Goal: Find specific page/section: Find specific page/section

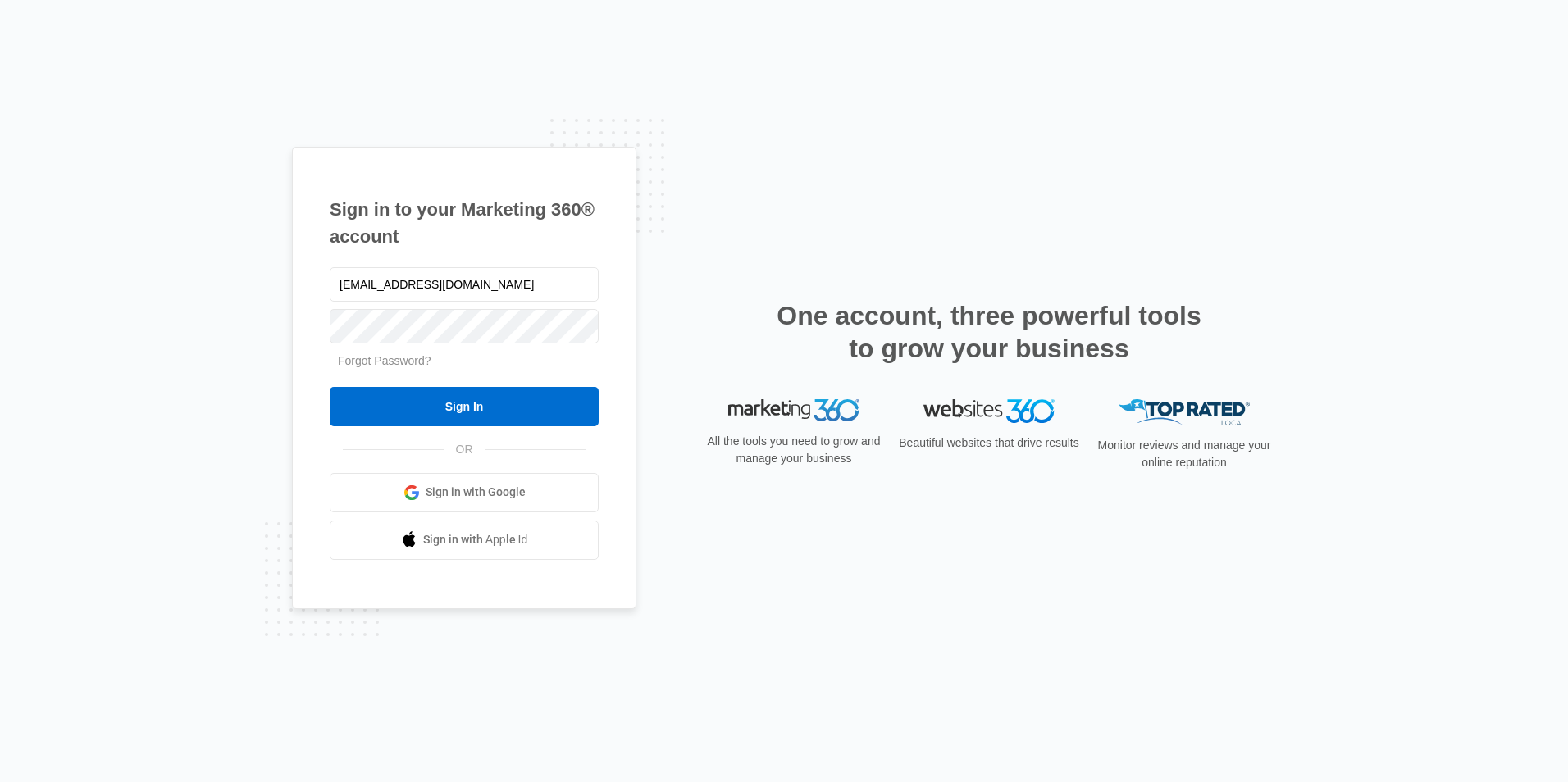
type input "[EMAIL_ADDRESS][DOMAIN_NAME]"
click at [330, 387] on input "Sign In" at bounding box center [464, 407] width 269 height 40
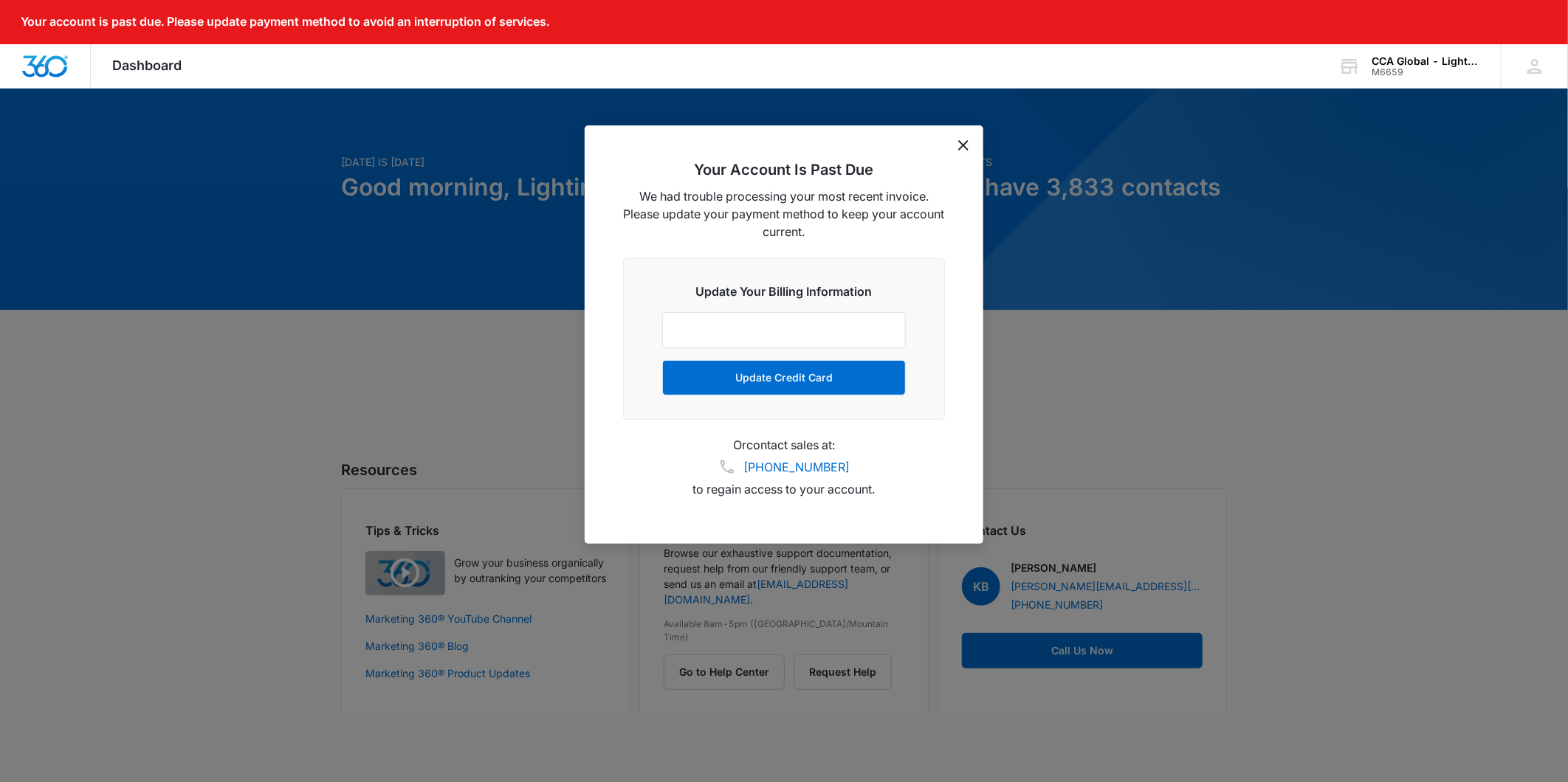
click at [960, 151] on div "Your Account Is Past Due We had trouble processing your most recent invoice. Pl…" at bounding box center [784, 334] width 399 height 418
click at [960, 142] on icon "dismiss this dialog" at bounding box center [963, 146] width 11 height 11
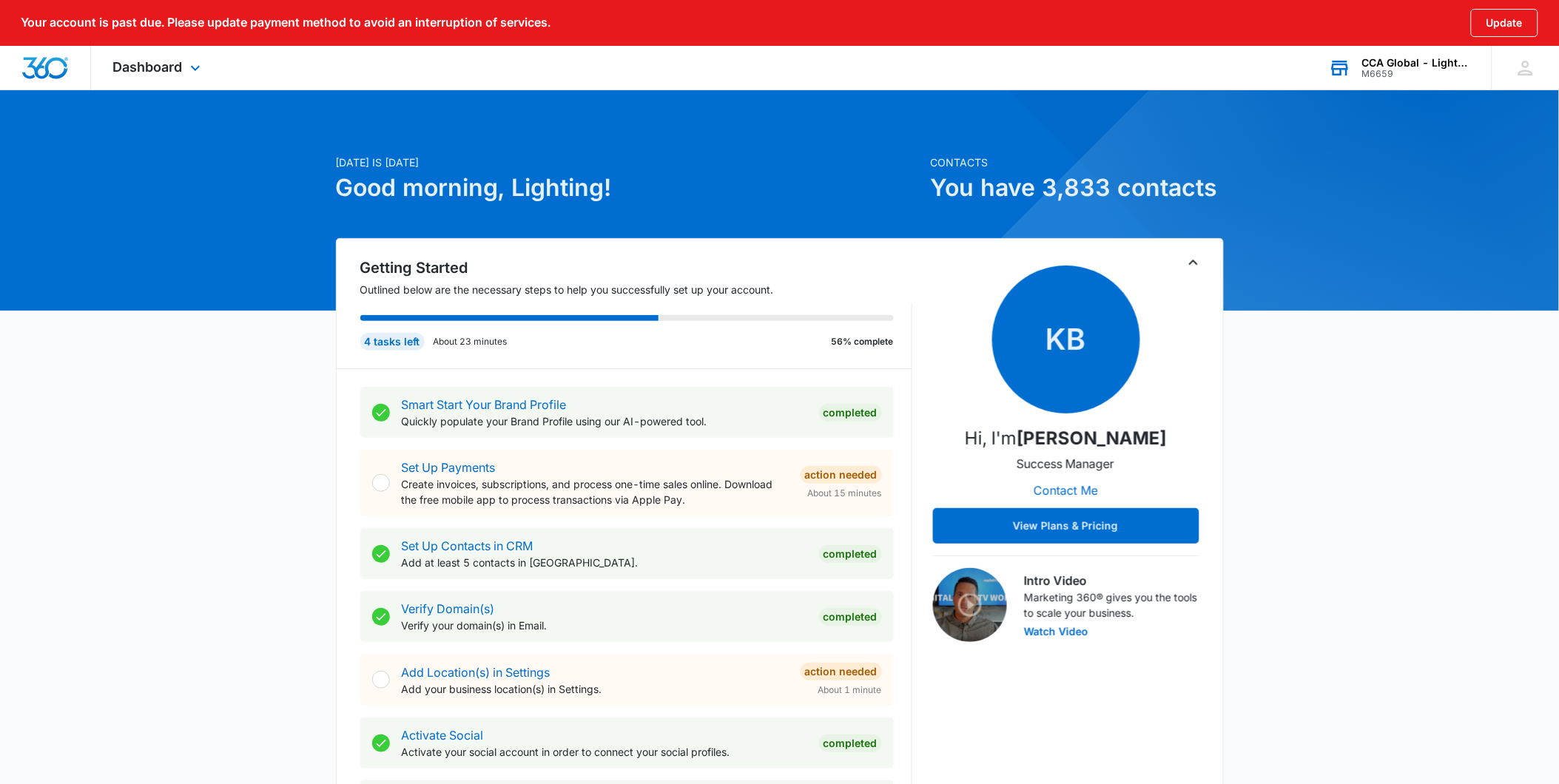
click at [1416, 60] on div "CCA Global - Lighting One" at bounding box center [1417, 63] width 108 height 12
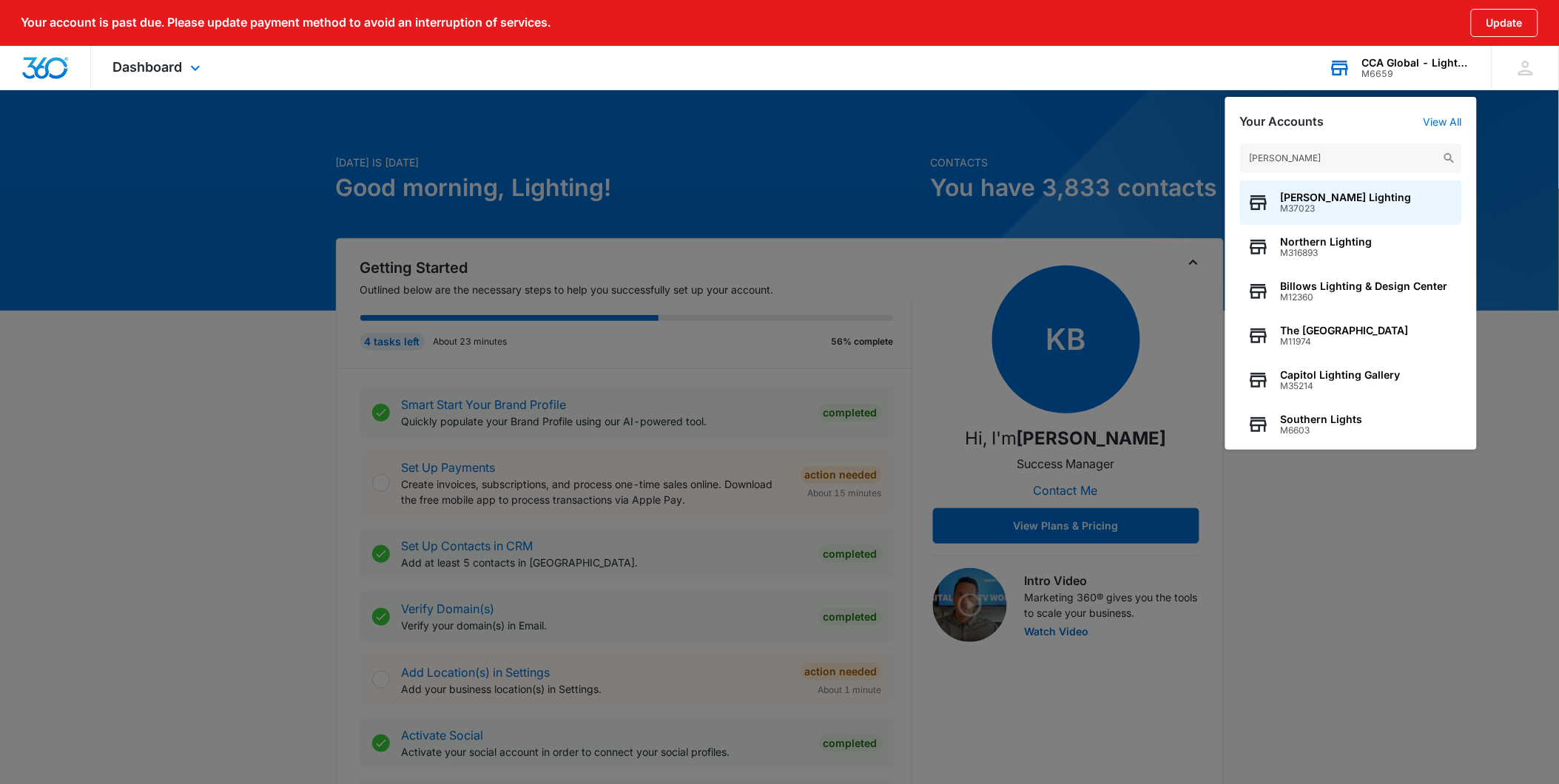
type input "billows"
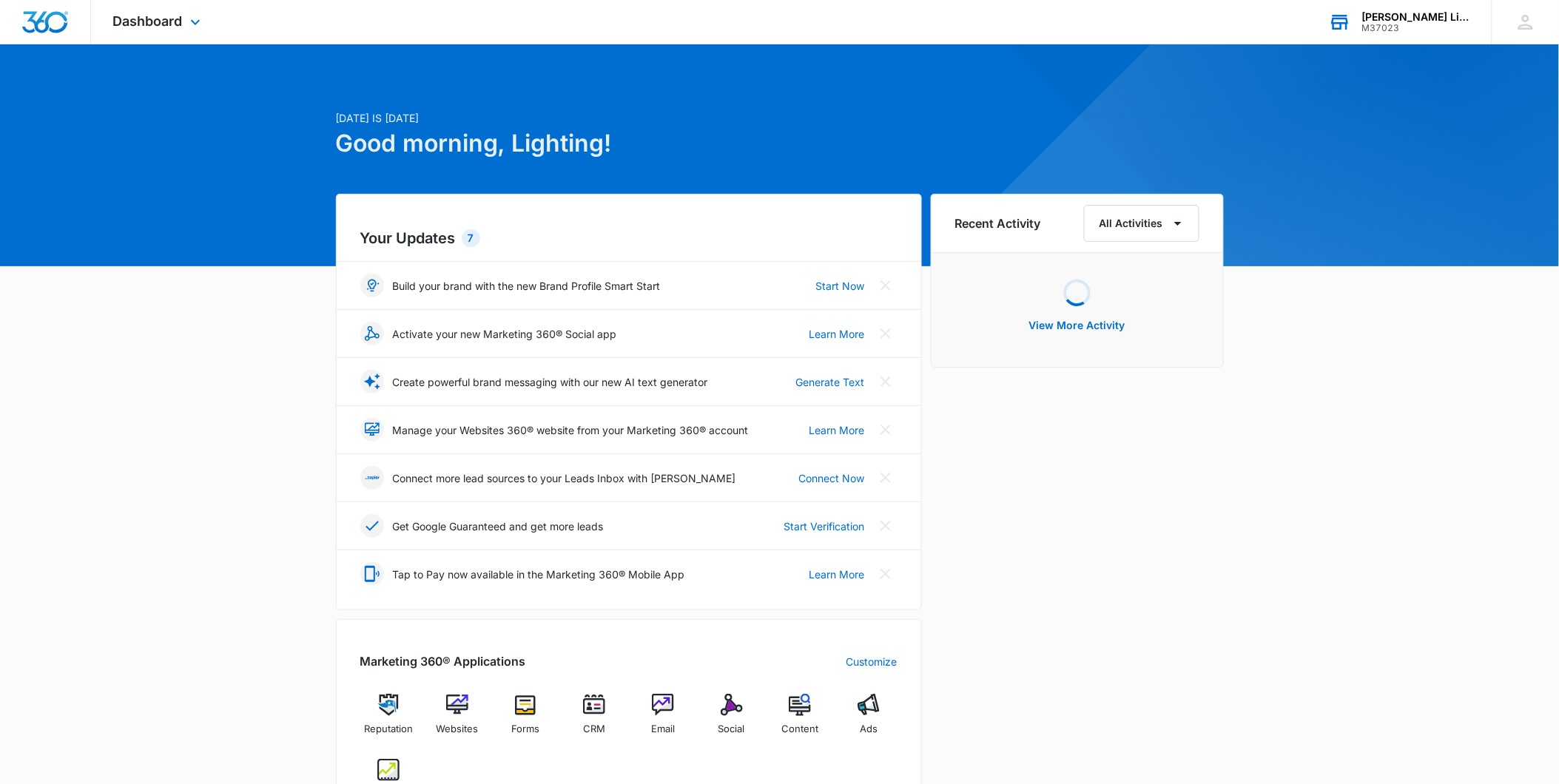
click at [1444, 11] on div "[PERSON_NAME] Lighting" at bounding box center [1417, 18] width 108 height 12
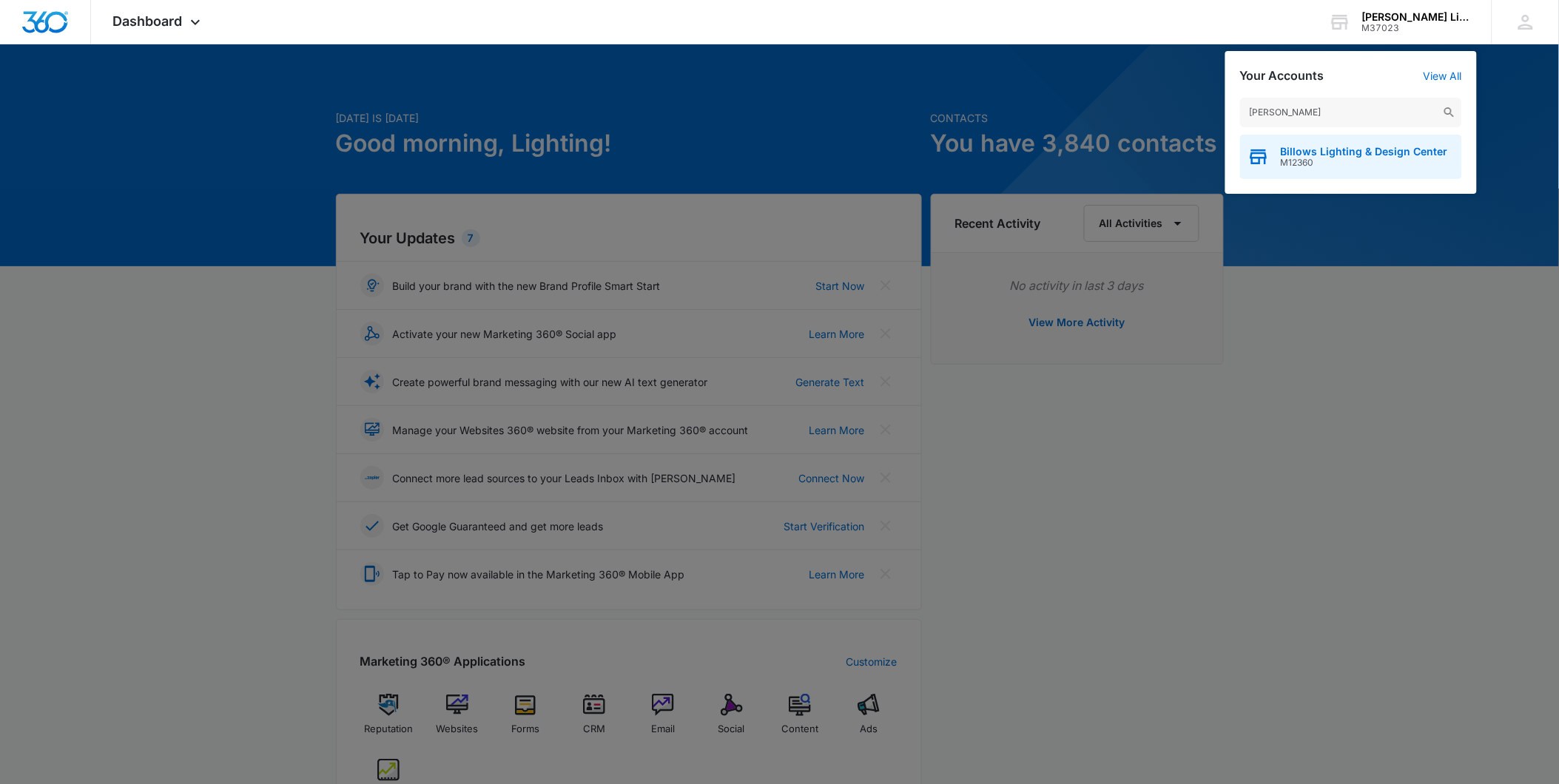
type input "billow"
click at [1326, 149] on span "Billows Lighting & Design Center" at bounding box center [1365, 151] width 168 height 12
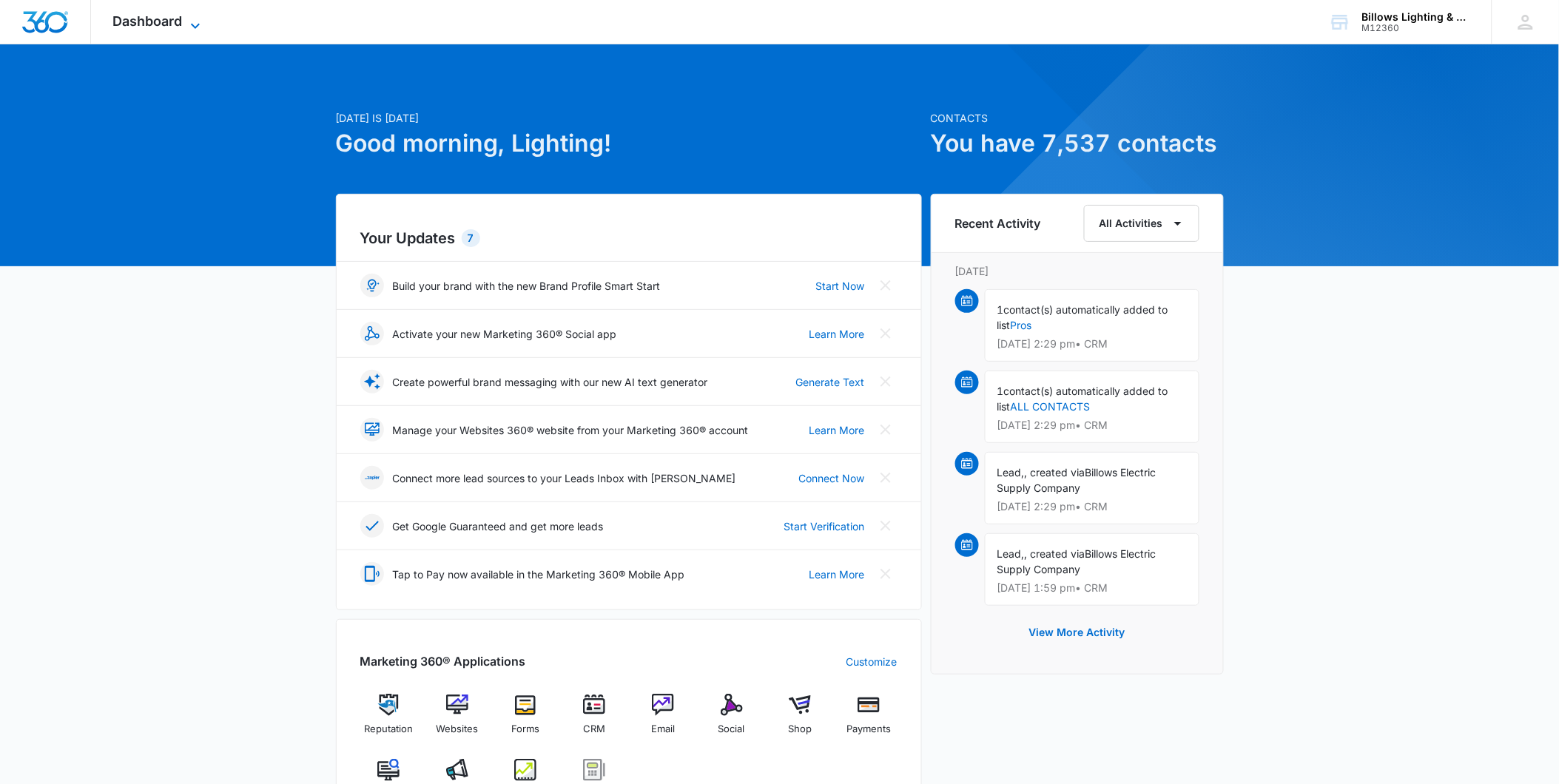
click at [174, 24] on span "Dashboard" at bounding box center [148, 21] width 69 height 15
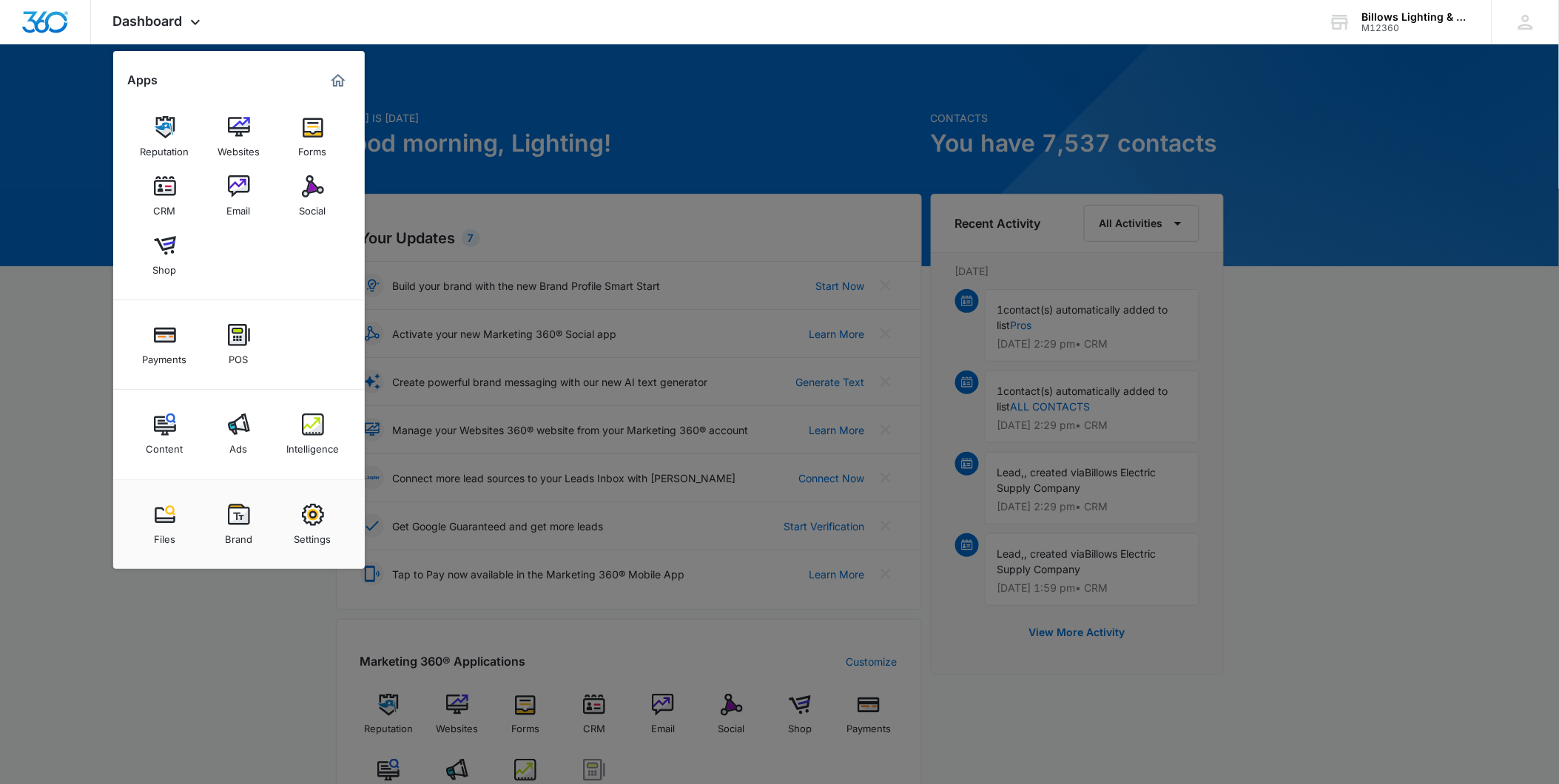
click at [299, 196] on link "Social" at bounding box center [313, 196] width 56 height 56
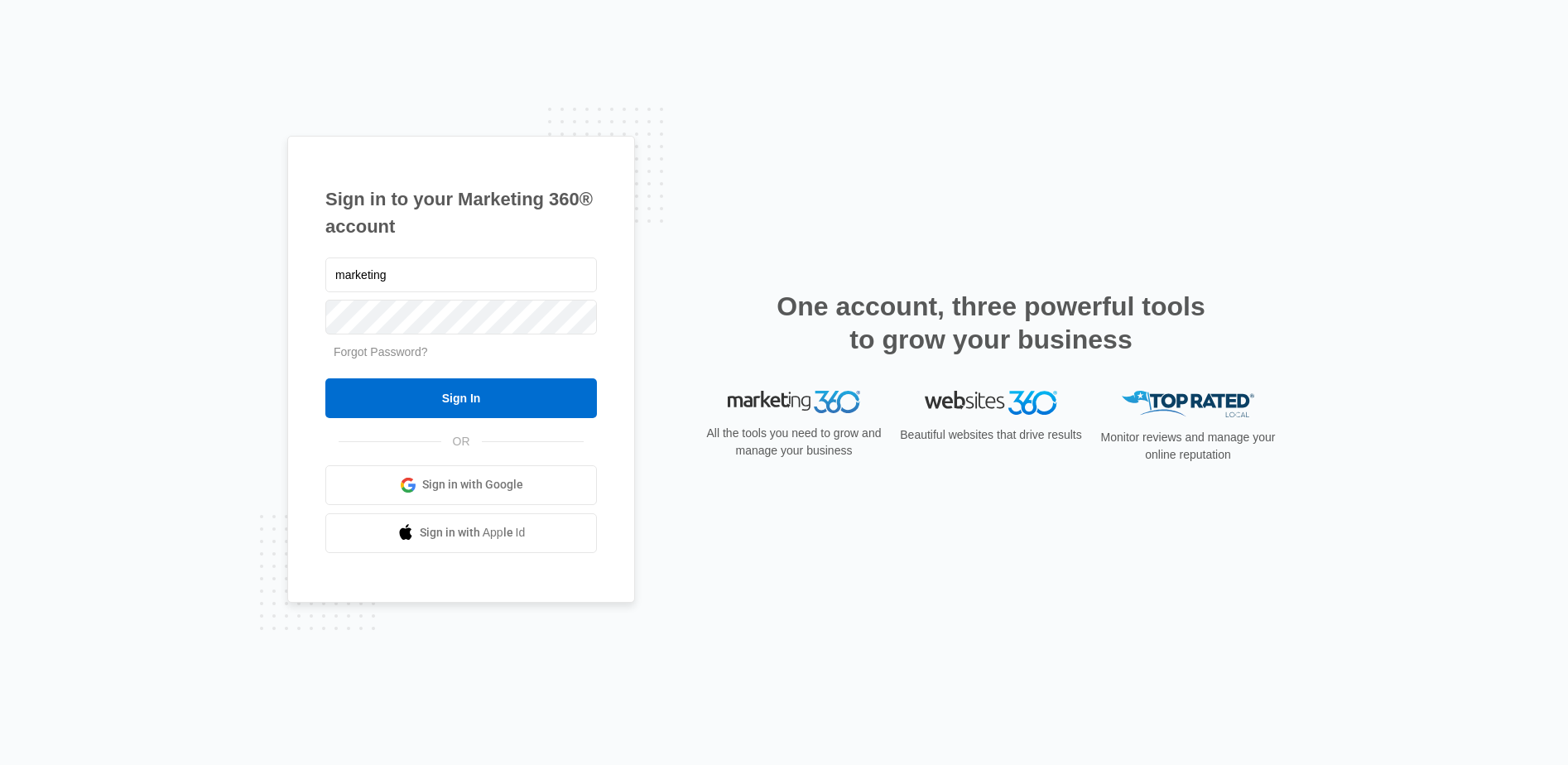
type input "marketing@lightingone.com"
click at [326, 378] on input "Sign In" at bounding box center [461, 398] width 272 height 40
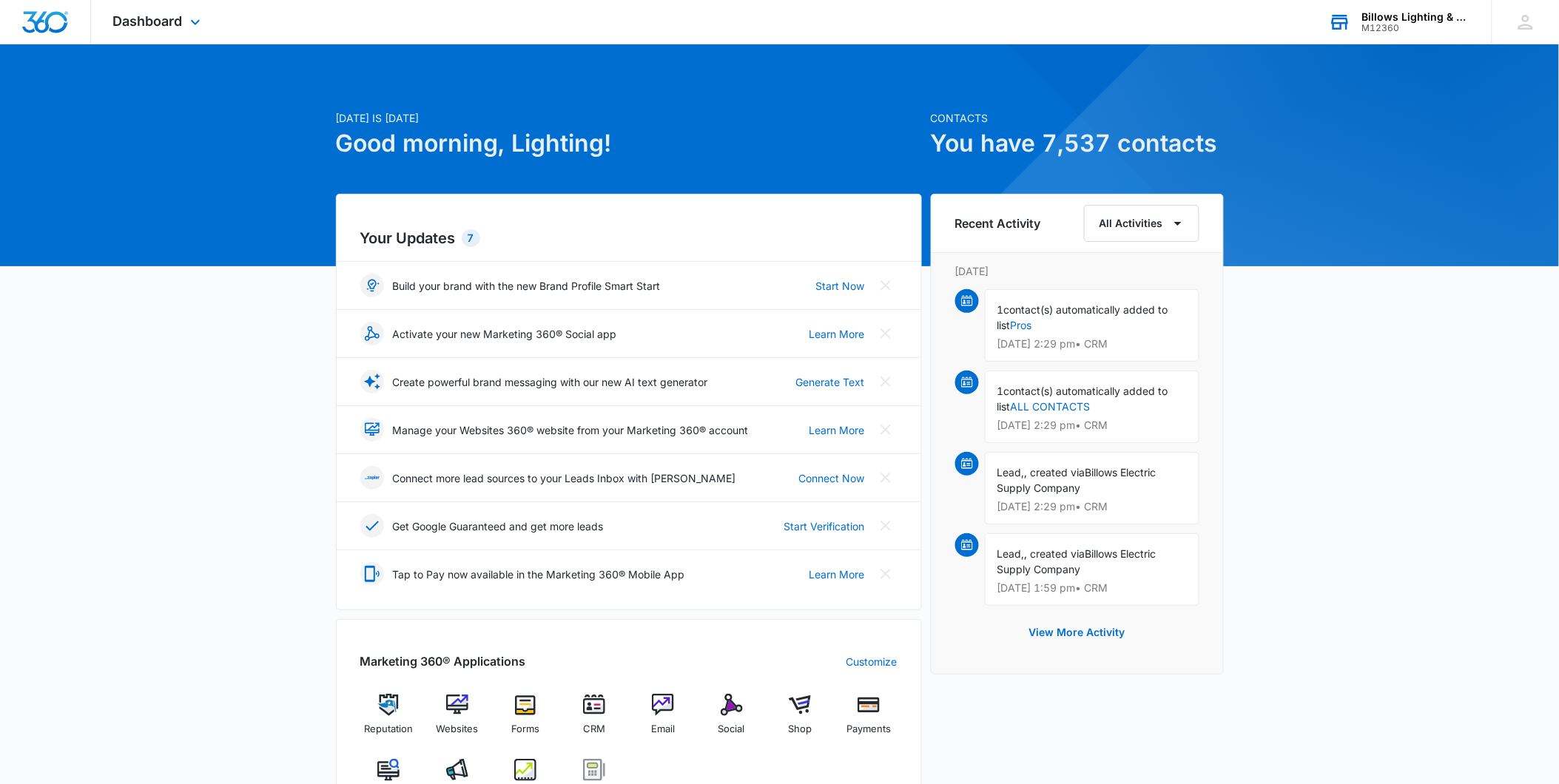
click at [1382, 25] on div "M12360" at bounding box center [1417, 28] width 108 height 11
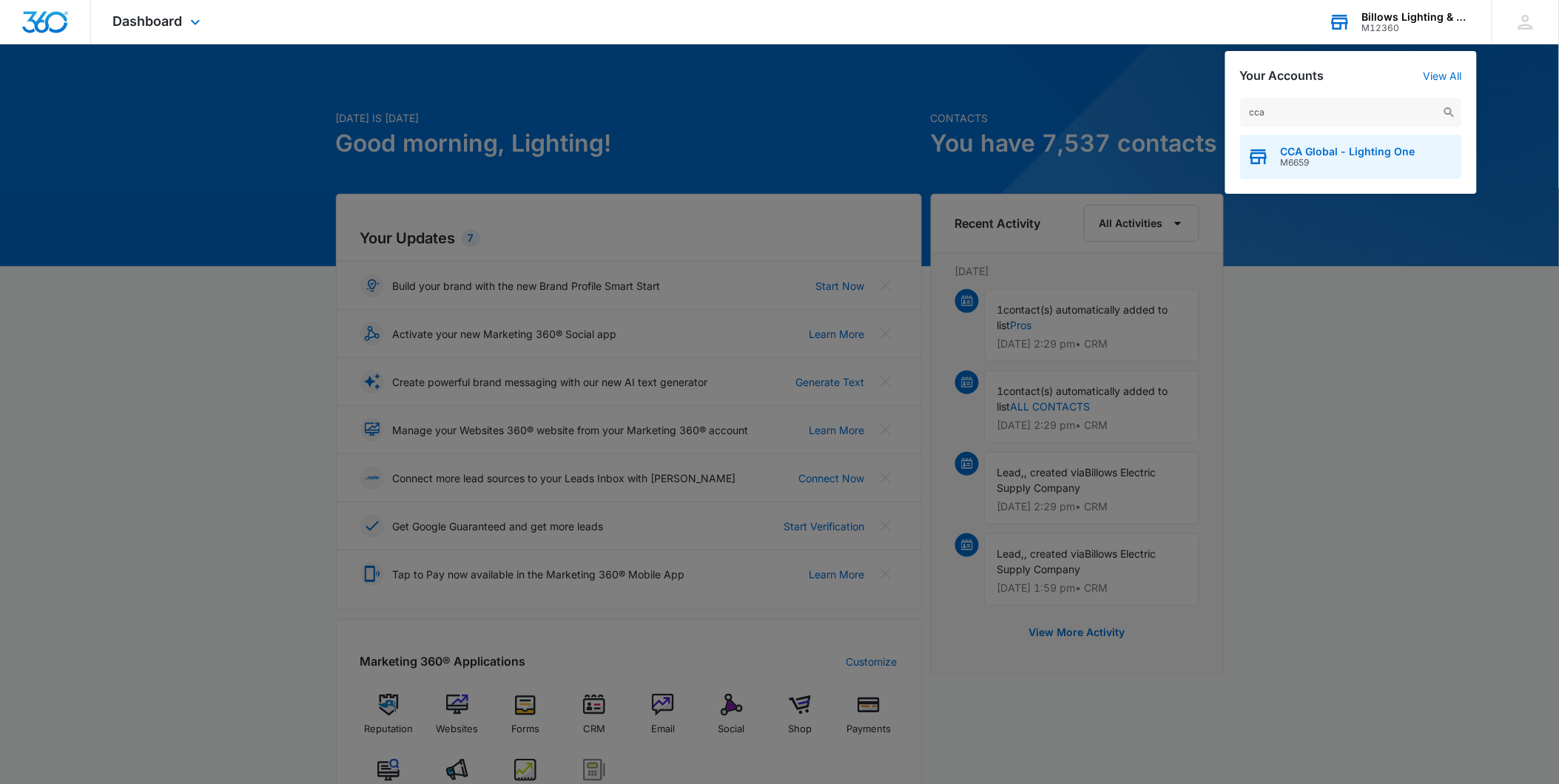
type input "cca"
click at [1320, 150] on span "CCA Global - Lighting One" at bounding box center [1348, 151] width 135 height 12
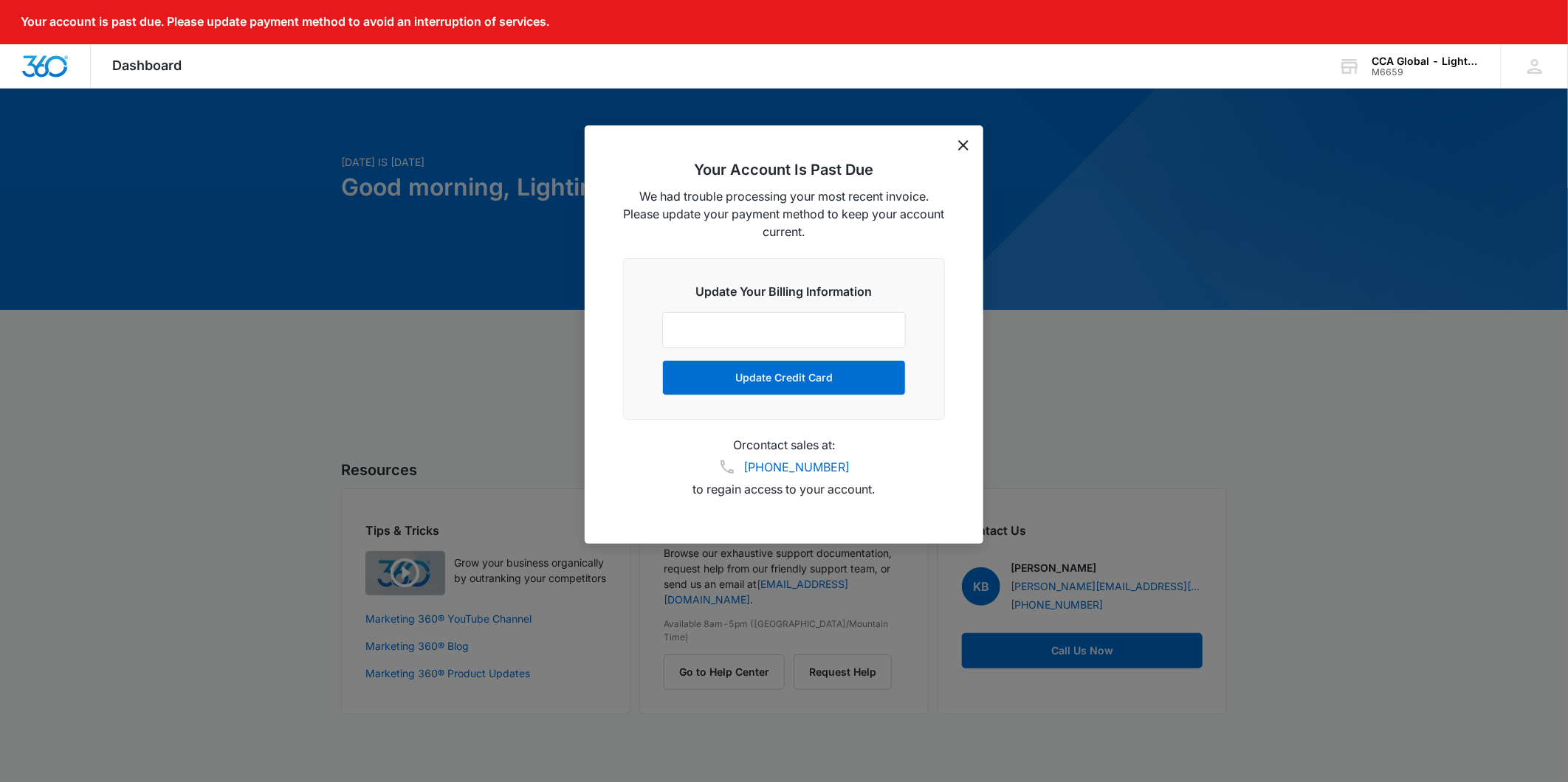
click at [960, 150] on icon "dismiss this dialog" at bounding box center [963, 146] width 11 height 11
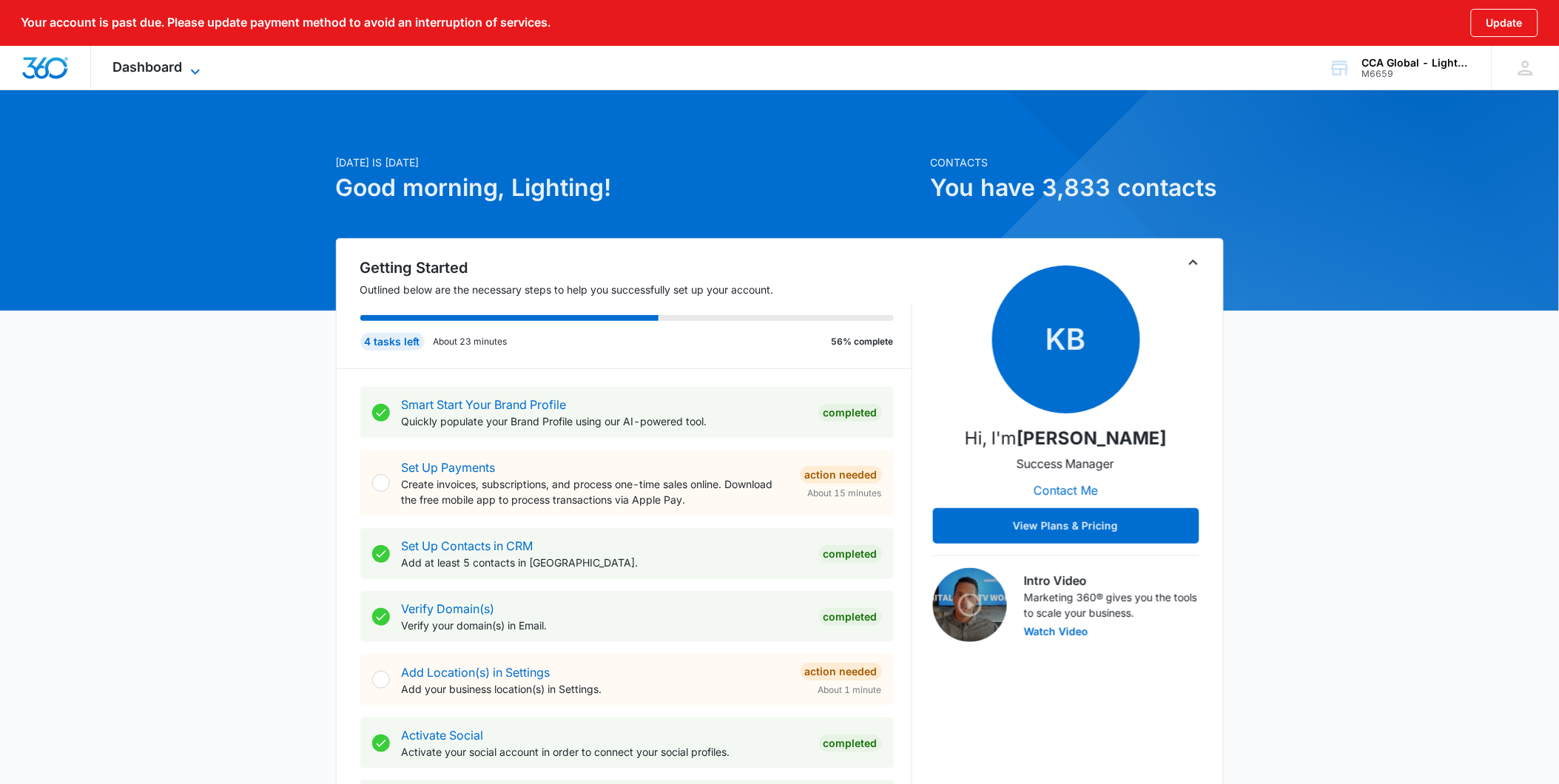
click at [187, 65] on icon at bounding box center [195, 72] width 18 height 18
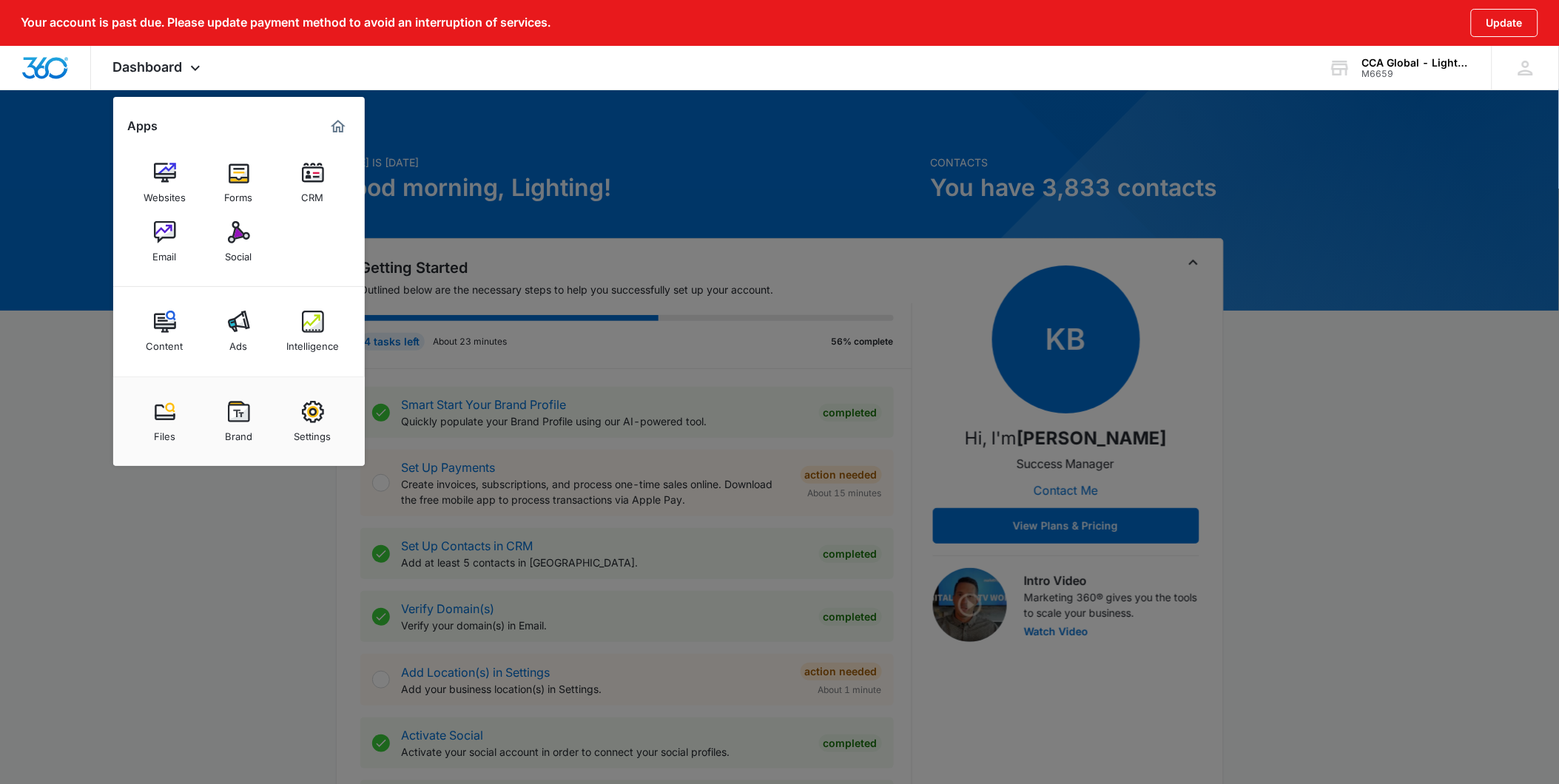
click at [238, 250] on div "Social" at bounding box center [238, 253] width 27 height 19
